Goal: Information Seeking & Learning: Learn about a topic

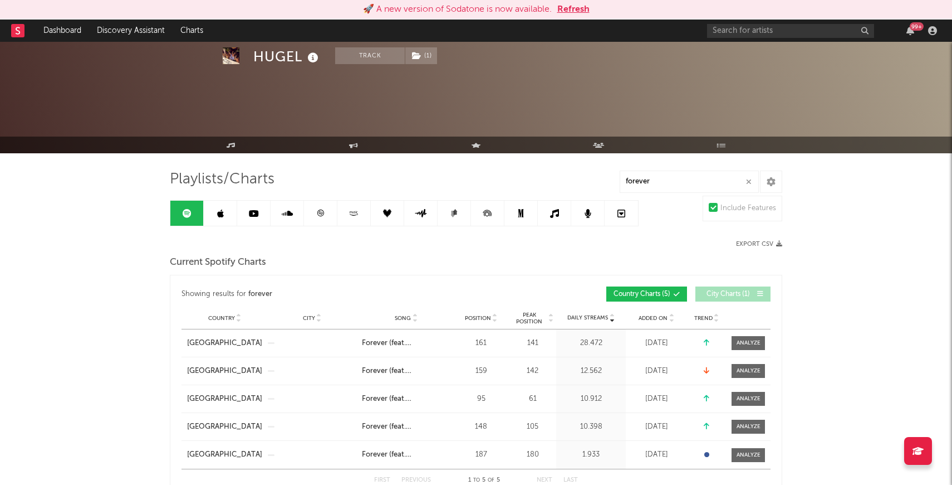
scroll to position [65, 0]
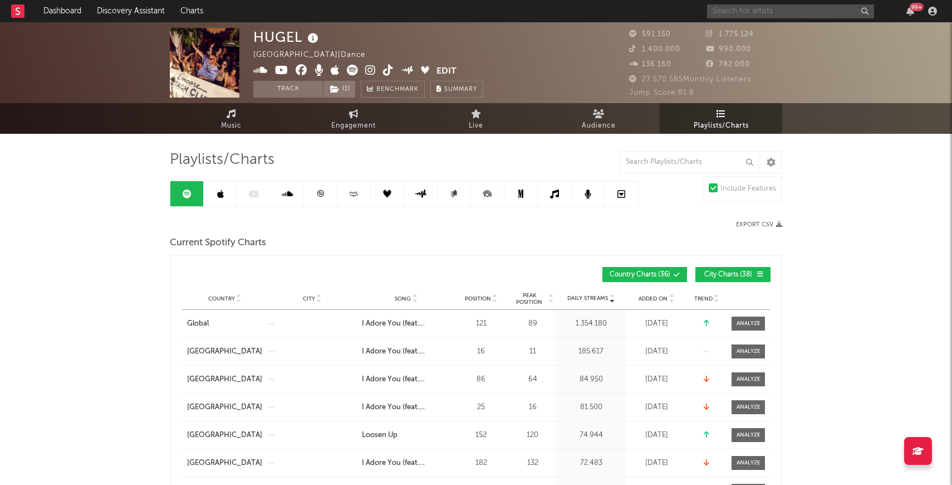
click at [747, 9] on input "text" at bounding box center [790, 11] width 167 height 14
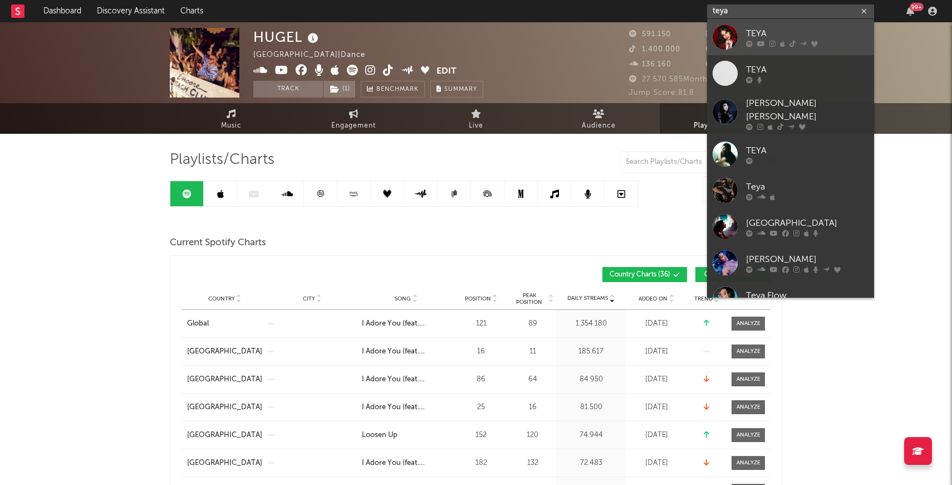
type input "teya"
click at [717, 26] on div at bounding box center [725, 37] width 25 height 25
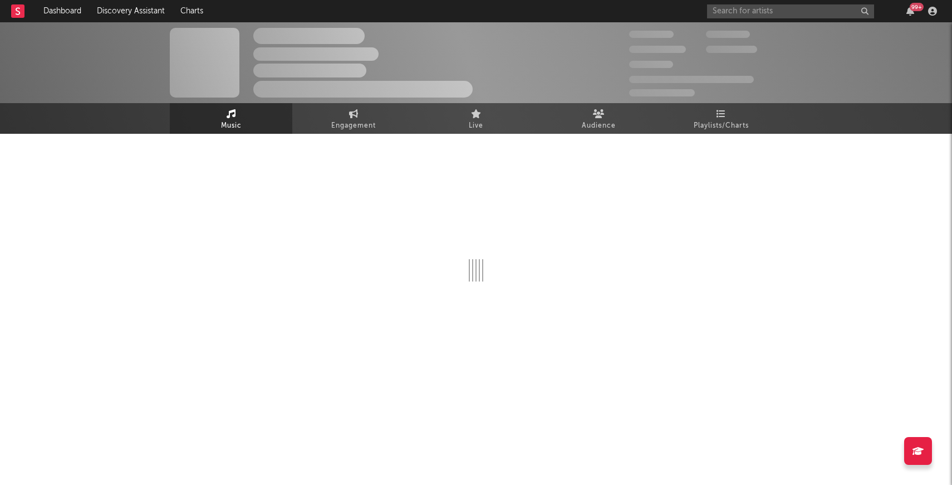
select select "6m"
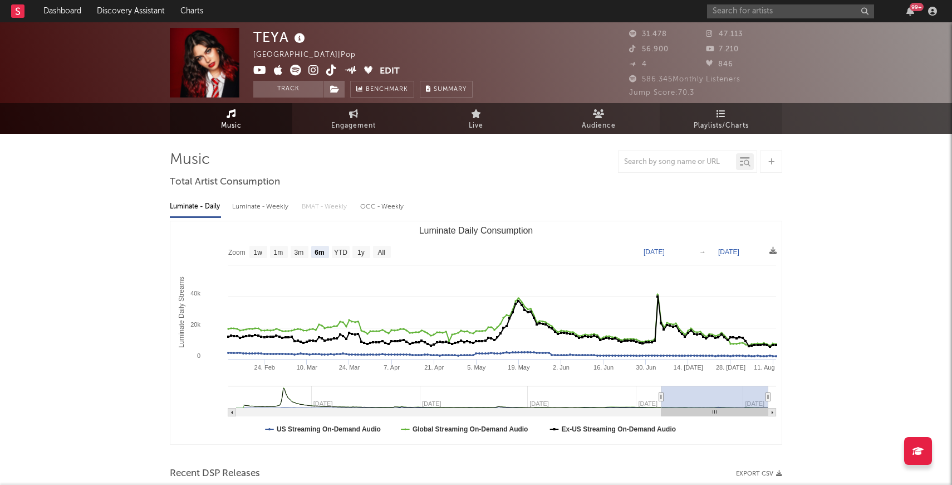
click at [720, 111] on icon at bounding box center [721, 113] width 9 height 9
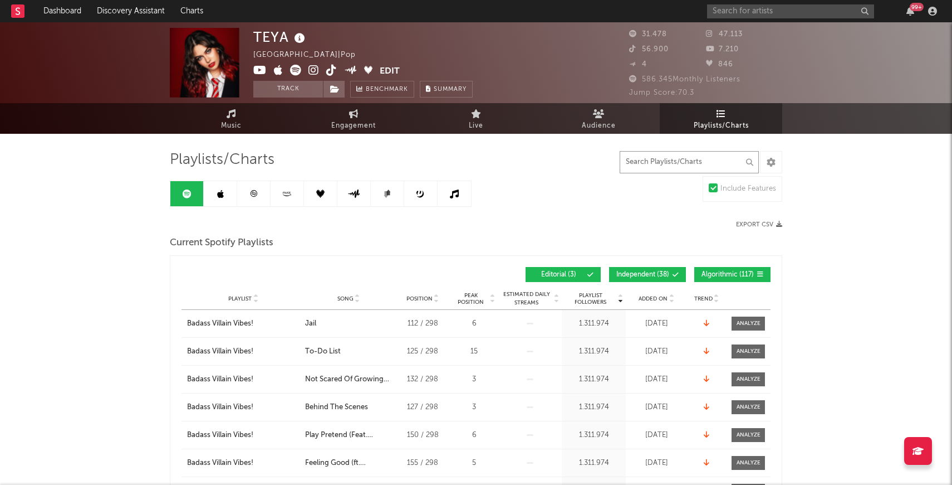
click at [677, 162] on input "text" at bounding box center [689, 162] width 139 height 22
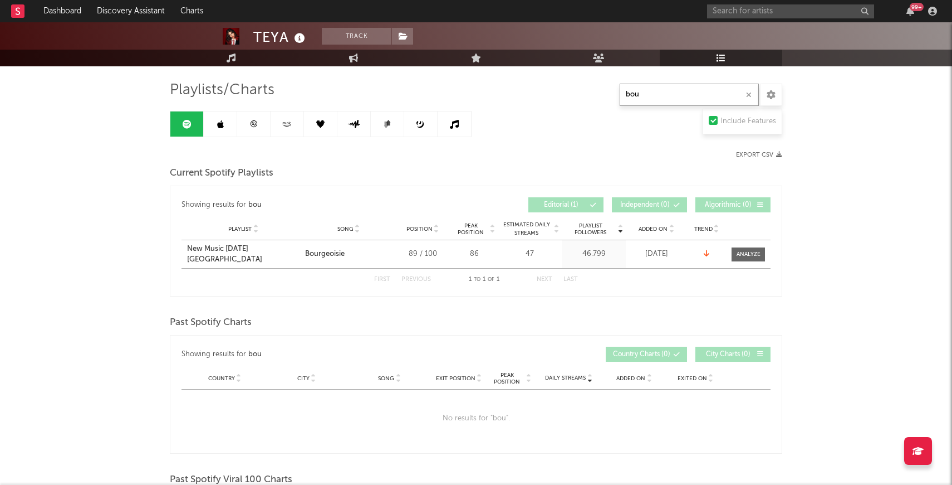
scroll to position [74, 0]
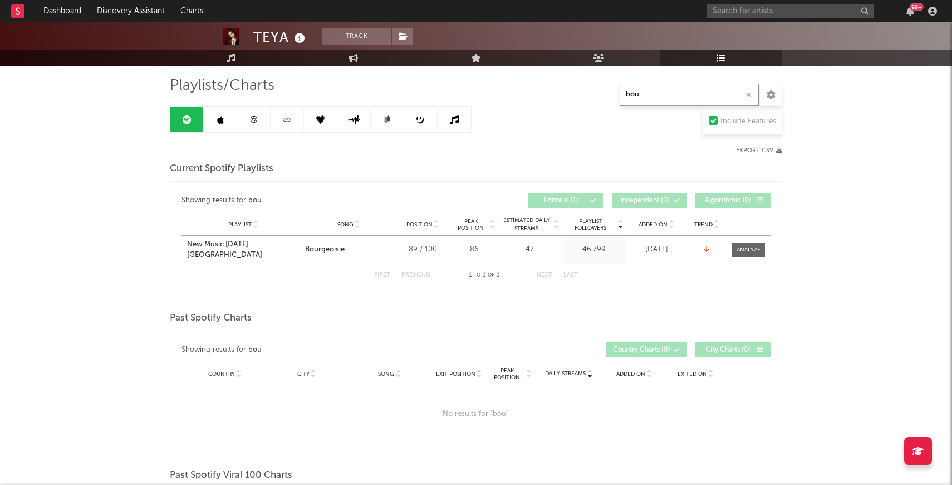
type input "bou"
click at [221, 121] on icon at bounding box center [220, 119] width 7 height 9
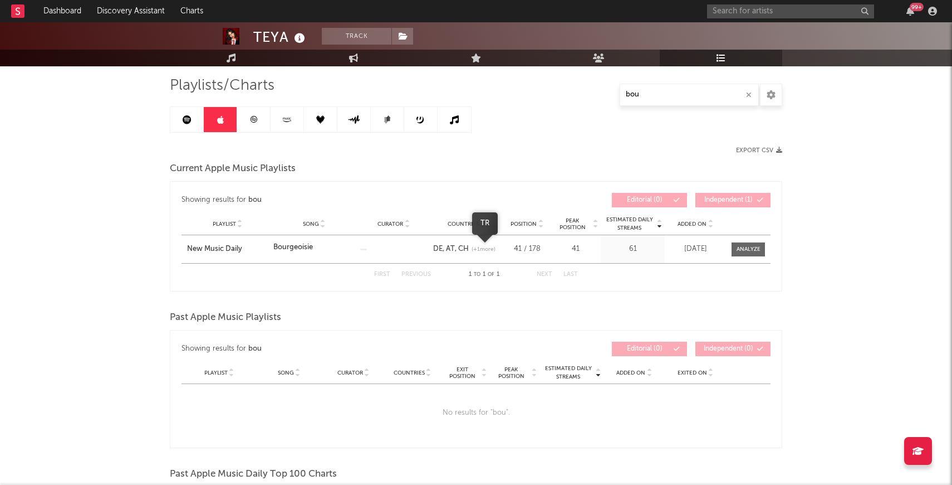
click at [480, 252] on span "(+ 1 more)" at bounding box center [484, 249] width 24 height 8
click at [463, 243] on div "DE AT CH (+ 1 more)" at bounding box center [466, 248] width 67 height 11
click at [460, 249] on link "CH" at bounding box center [462, 248] width 14 height 7
click at [256, 118] on icon at bounding box center [254, 119] width 8 height 8
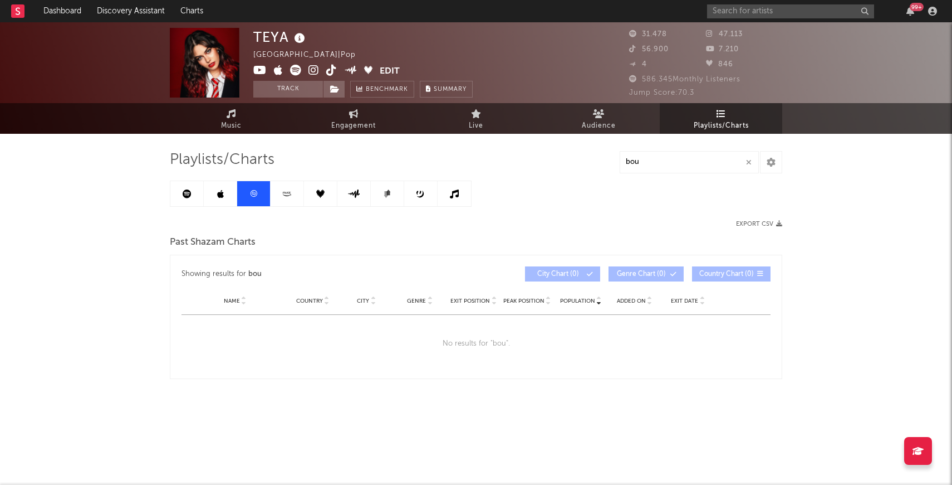
click at [278, 188] on link at bounding box center [287, 193] width 33 height 25
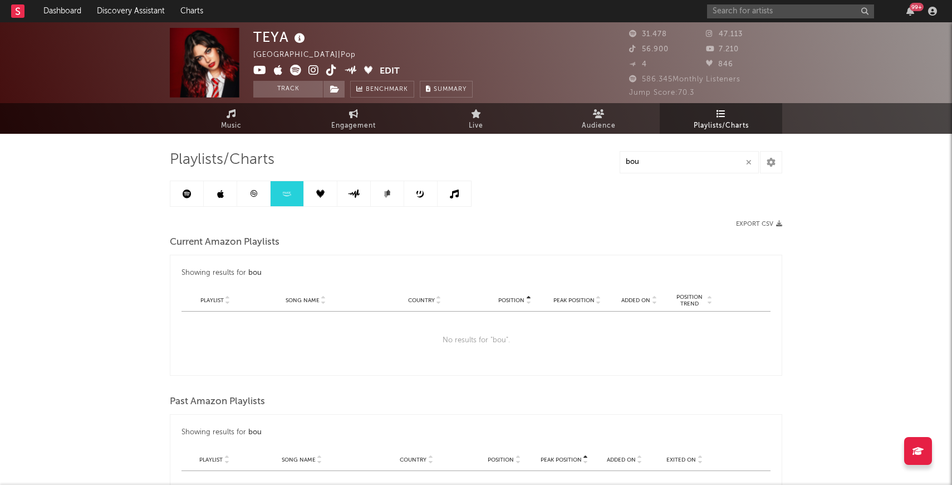
click at [304, 198] on link at bounding box center [320, 193] width 33 height 25
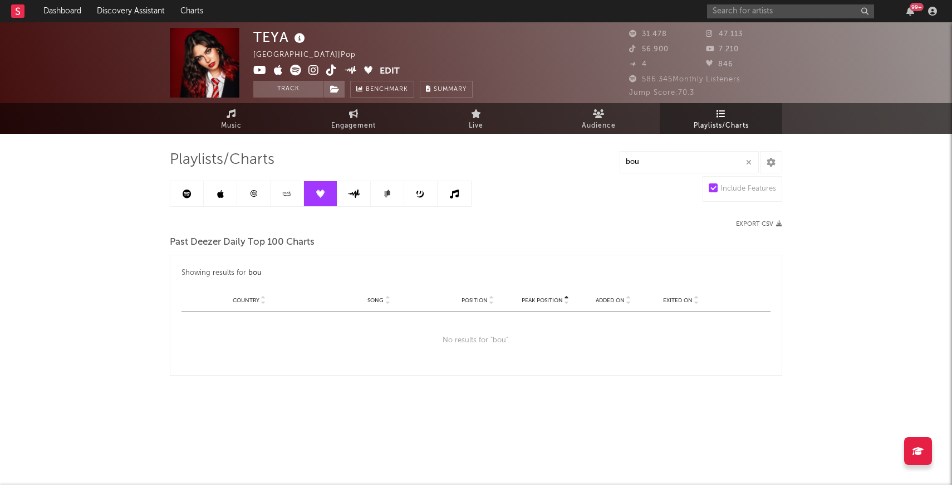
click at [355, 197] on icon at bounding box center [354, 193] width 13 height 8
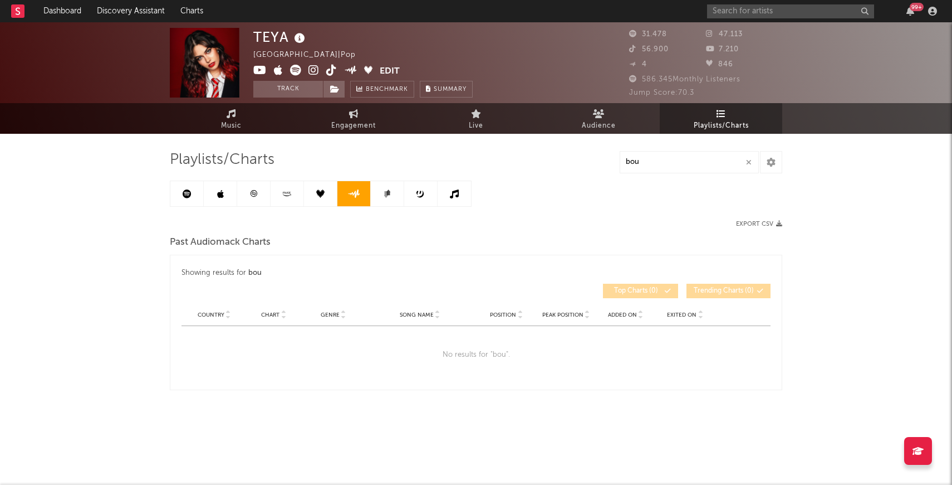
click at [393, 194] on link at bounding box center [387, 193] width 33 height 25
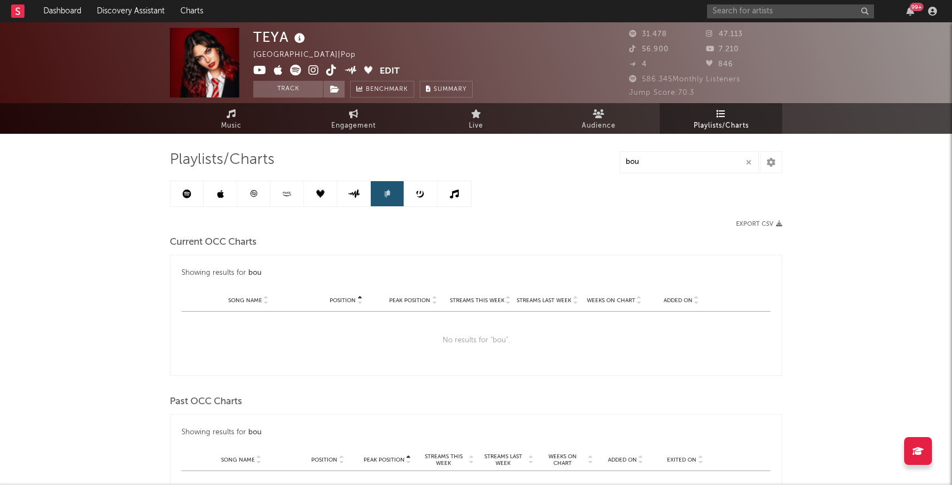
click at [419, 198] on link at bounding box center [420, 193] width 33 height 25
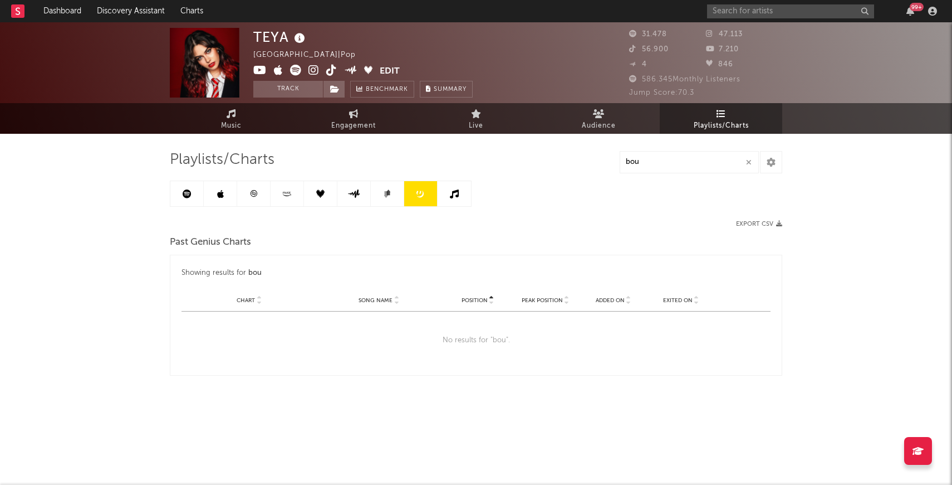
click at [453, 196] on icon at bounding box center [454, 193] width 9 height 9
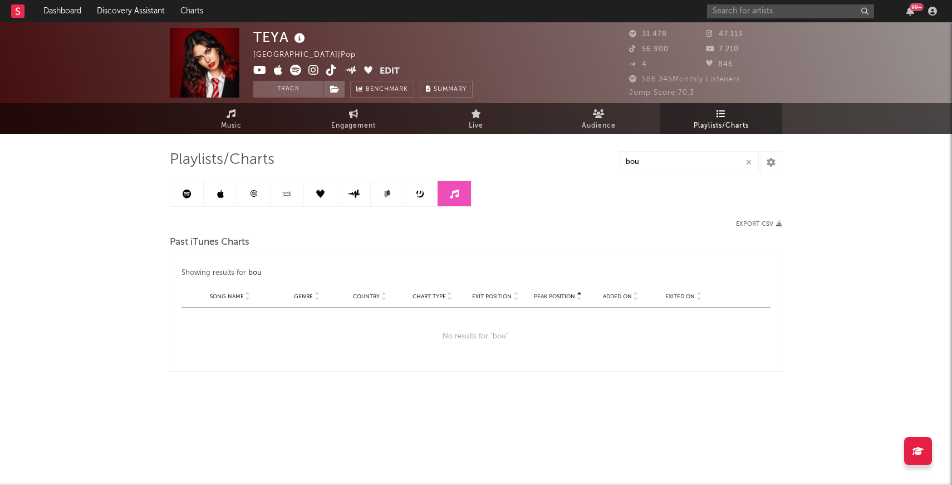
click at [185, 192] on icon at bounding box center [187, 193] width 9 height 9
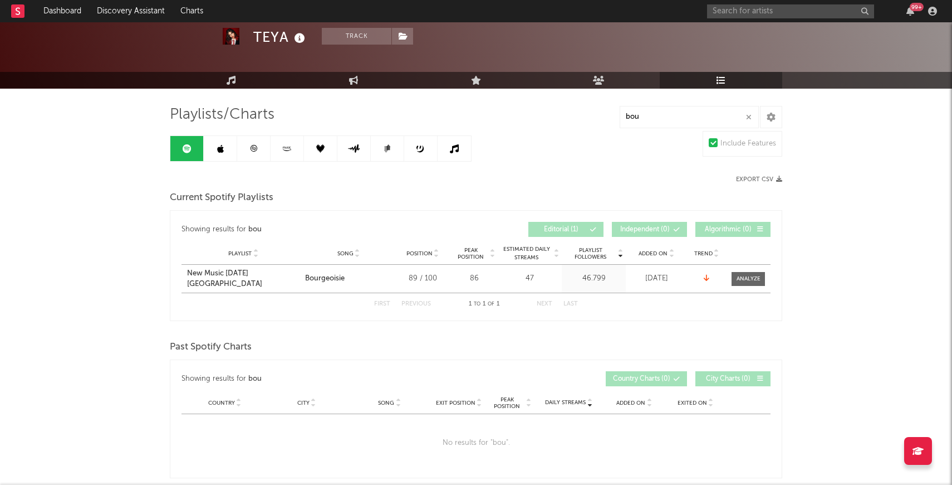
scroll to position [53, 0]
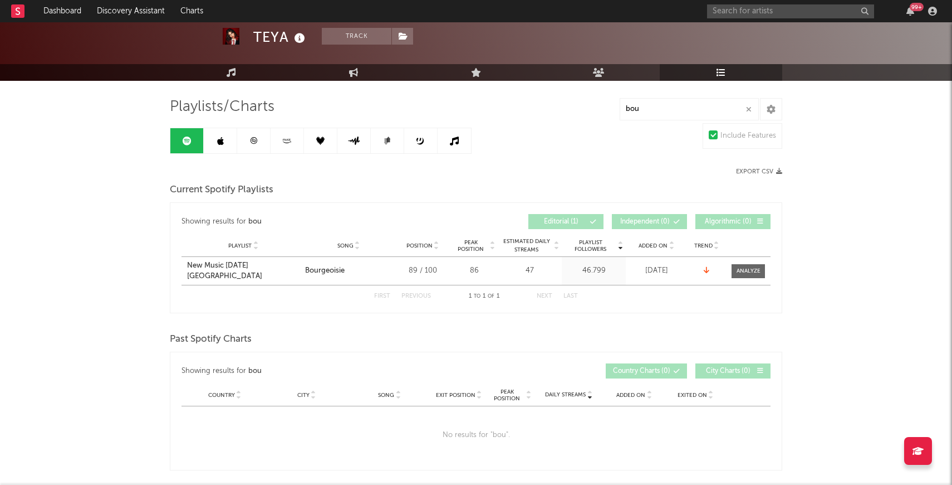
click at [218, 143] on icon at bounding box center [220, 140] width 7 height 9
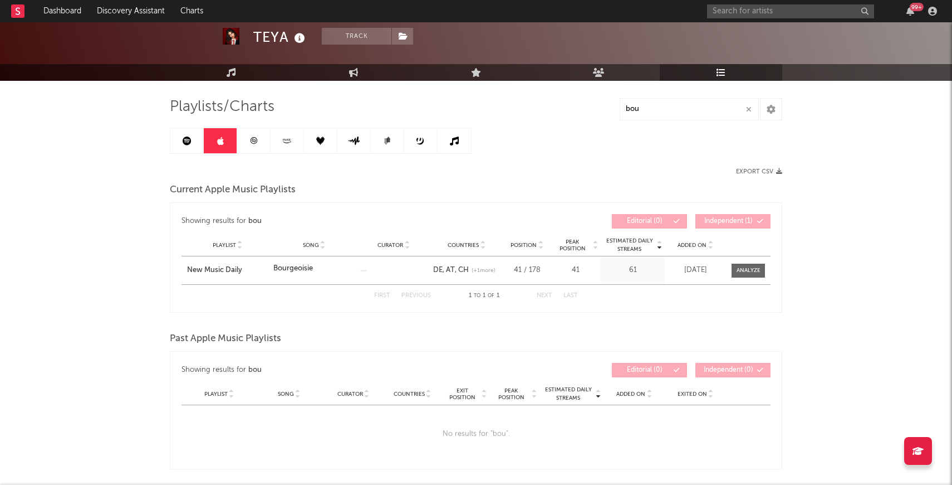
click at [241, 139] on link at bounding box center [253, 140] width 33 height 25
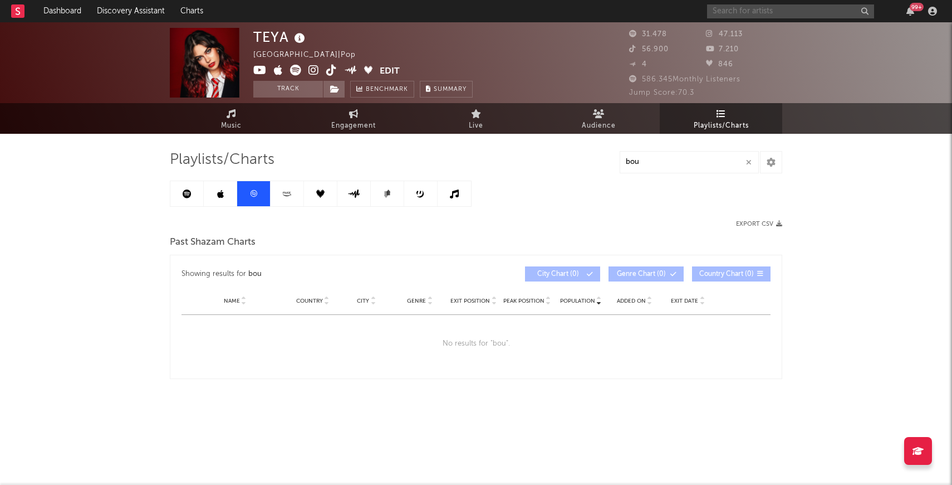
click at [723, 7] on input "text" at bounding box center [790, 11] width 167 height 14
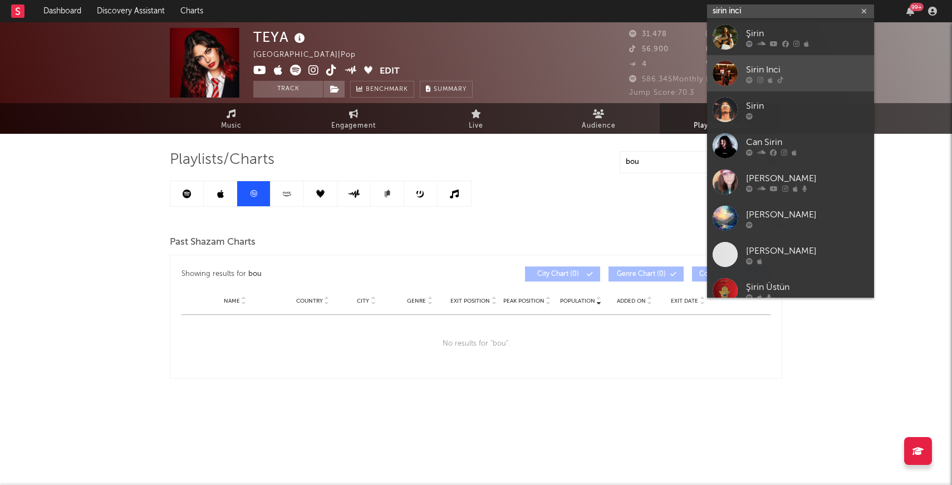
type input "sirin inci"
click at [726, 72] on div at bounding box center [725, 73] width 25 height 25
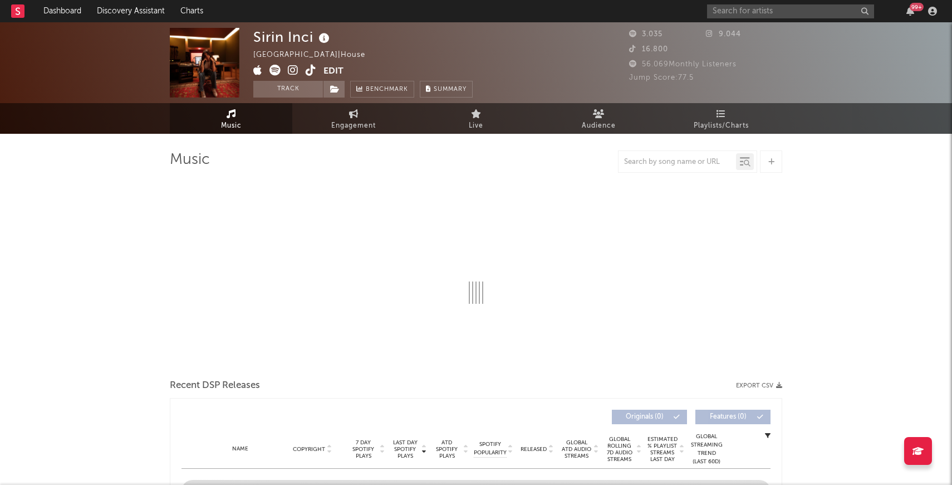
select select "1w"
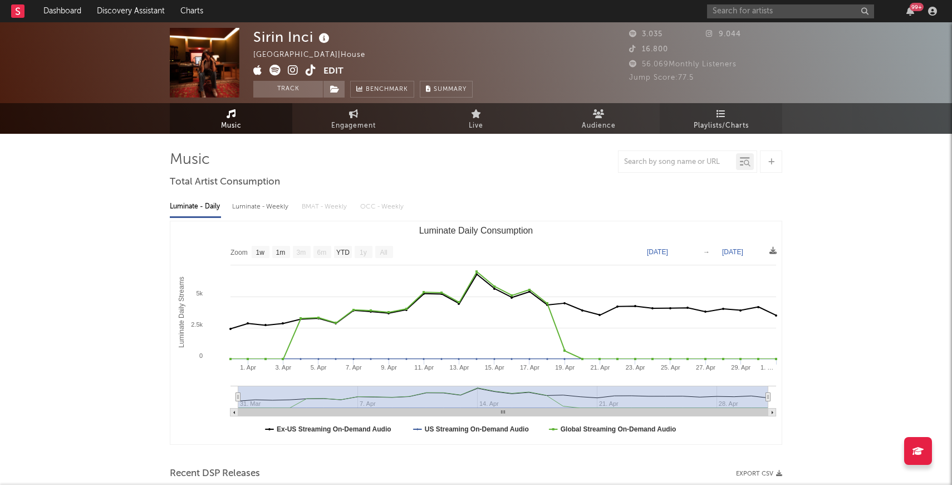
click at [716, 115] on link "Playlists/Charts" at bounding box center [721, 118] width 123 height 31
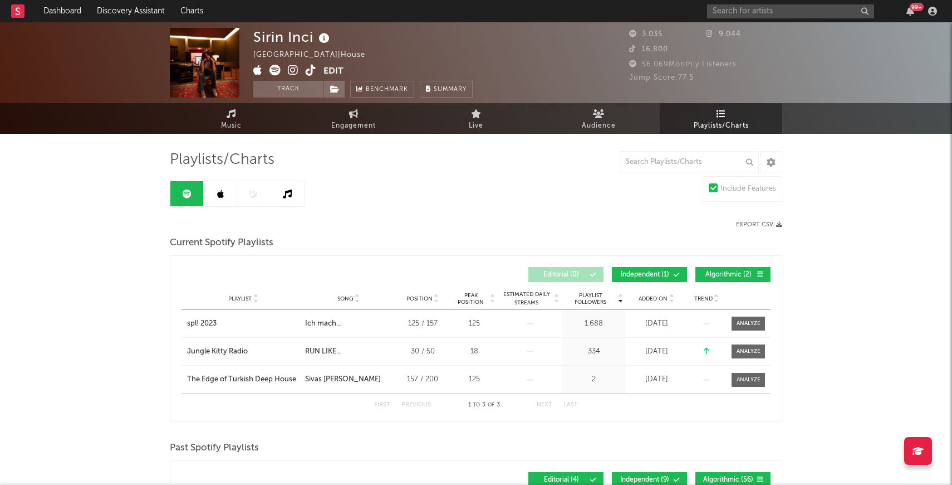
click at [224, 193] on link at bounding box center [220, 193] width 33 height 25
